Goal: Register for event/course

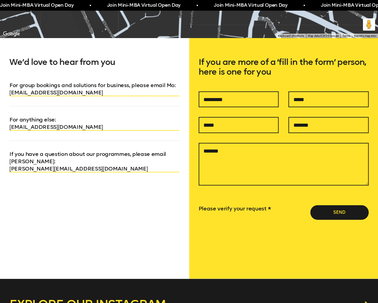
scroll to position [340, 0]
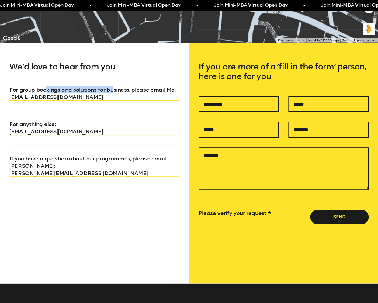
drag, startPoint x: 113, startPoint y: 91, endPoint x: 45, endPoint y: 92, distance: 68.1
click at [45, 92] on p "For group bookings and solutions for business, please email Mo : [EMAIL_ADDRESS…" at bounding box center [94, 93] width 170 height 15
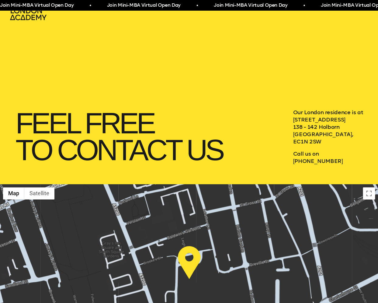
scroll to position [0, 0]
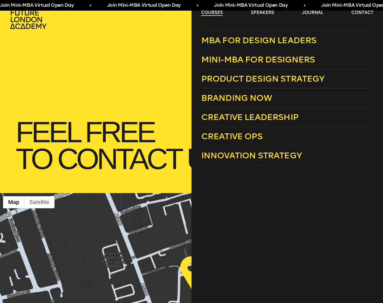
click at [211, 14] on link "courses" at bounding box center [212, 13] width 22 height 6
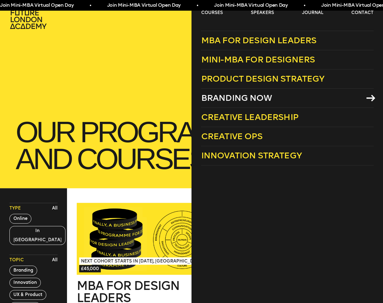
click at [220, 99] on span "Branding Now" at bounding box center [236, 98] width 71 height 10
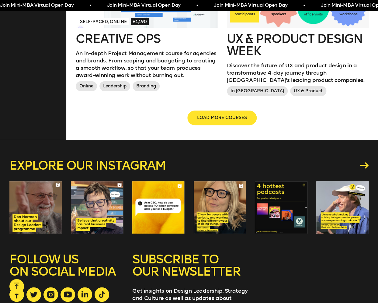
scroll to position [753, 0]
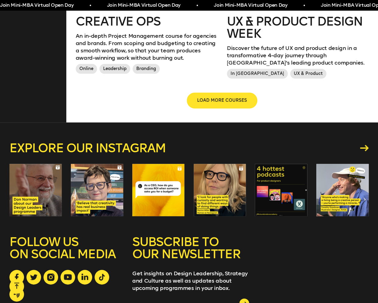
click at [230, 98] on span "LOAD MORE COURSES" at bounding box center [222, 100] width 50 height 6
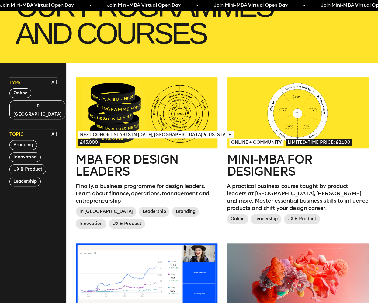
scroll to position [138, 0]
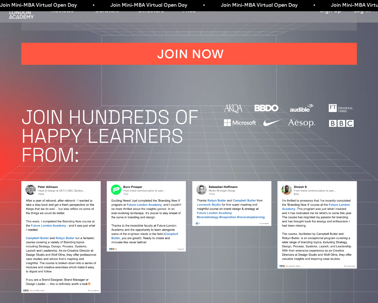
scroll to position [440, 0]
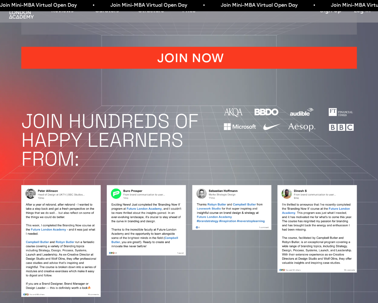
click at [198, 69] on link "JOIN NOW" at bounding box center [189, 58] width 336 height 22
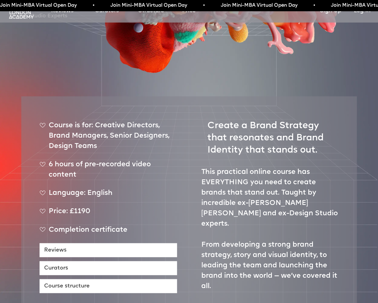
scroll to position [0, 0]
